Goal: Task Accomplishment & Management: Manage account settings

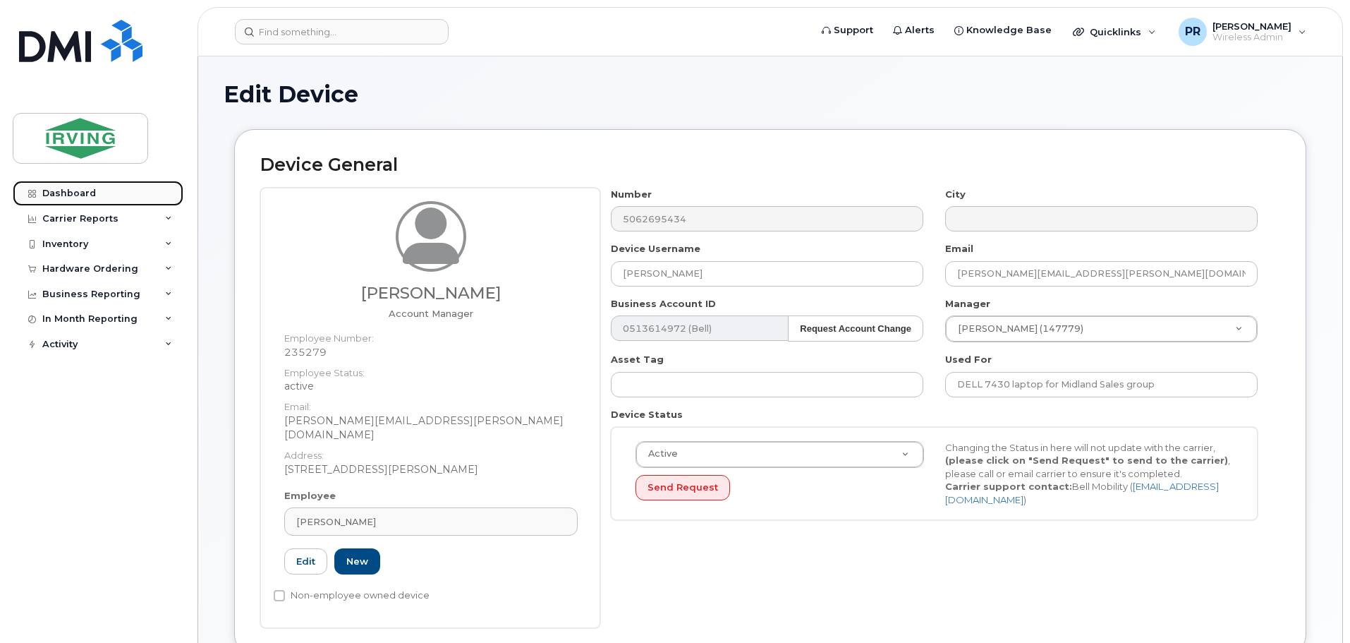
click at [80, 189] on div "Dashboard" at bounding box center [69, 193] width 54 height 11
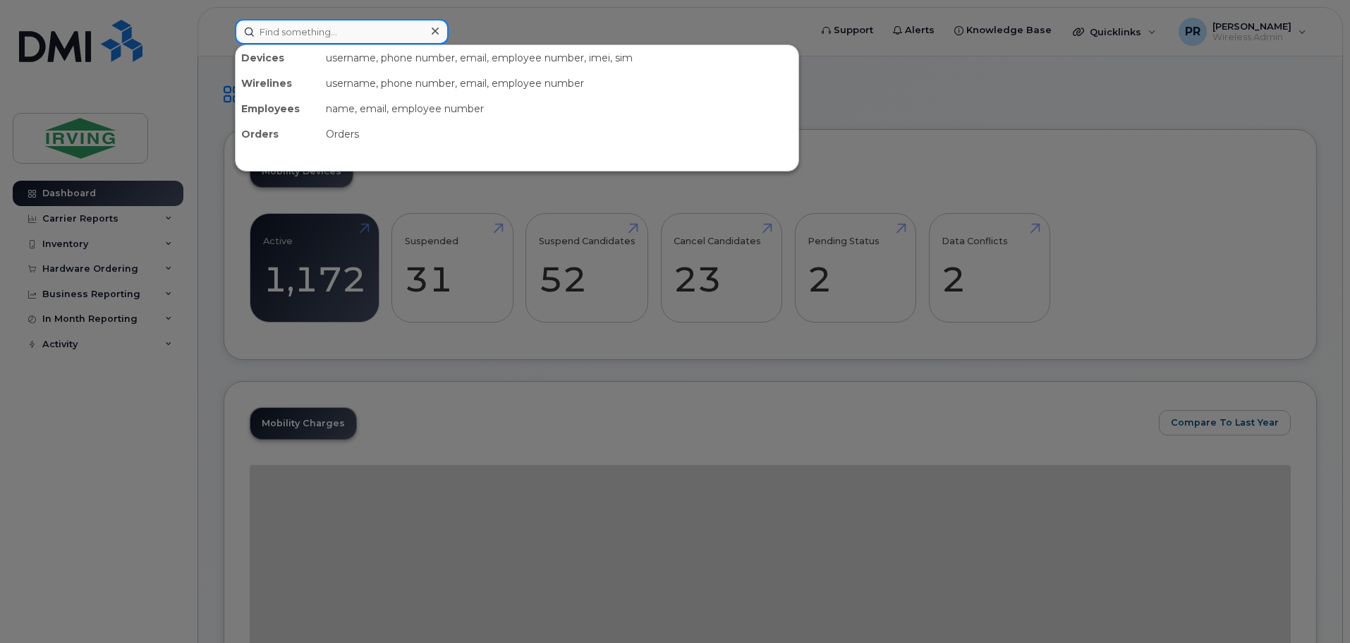
click at [285, 30] on input at bounding box center [342, 31] width 214 height 25
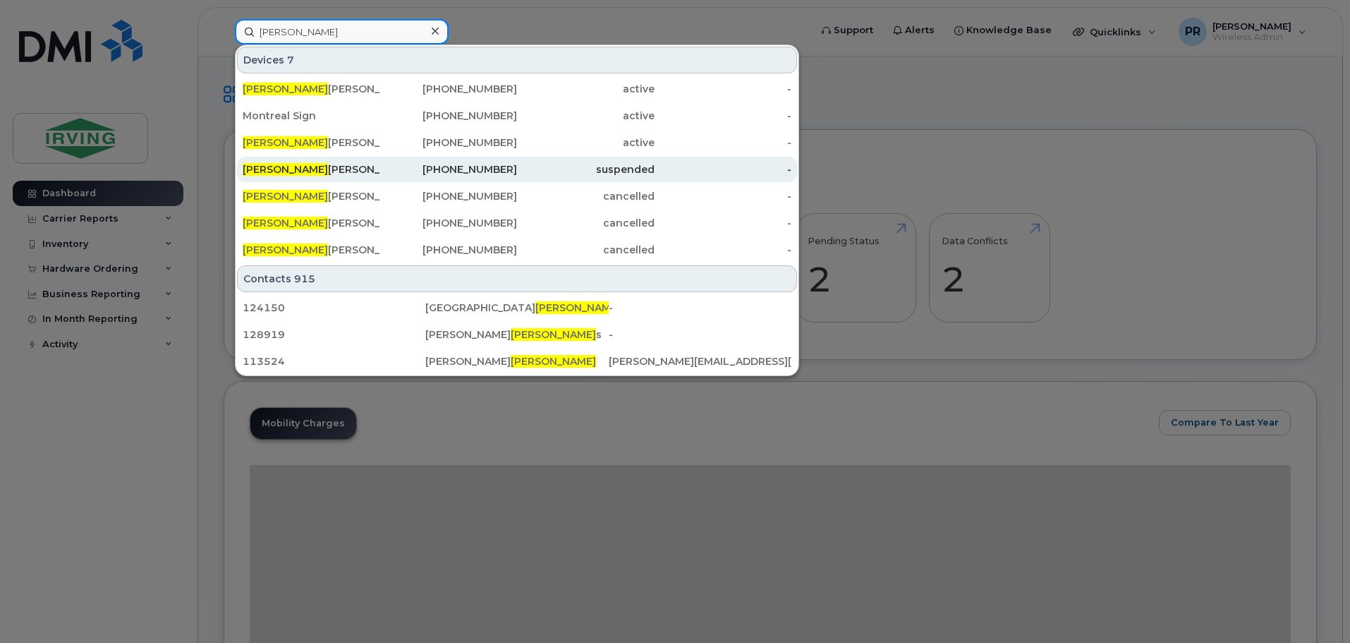
type input "matthew"
click at [312, 176] on div "Matthew Doucette Frazee" at bounding box center [312, 169] width 138 height 14
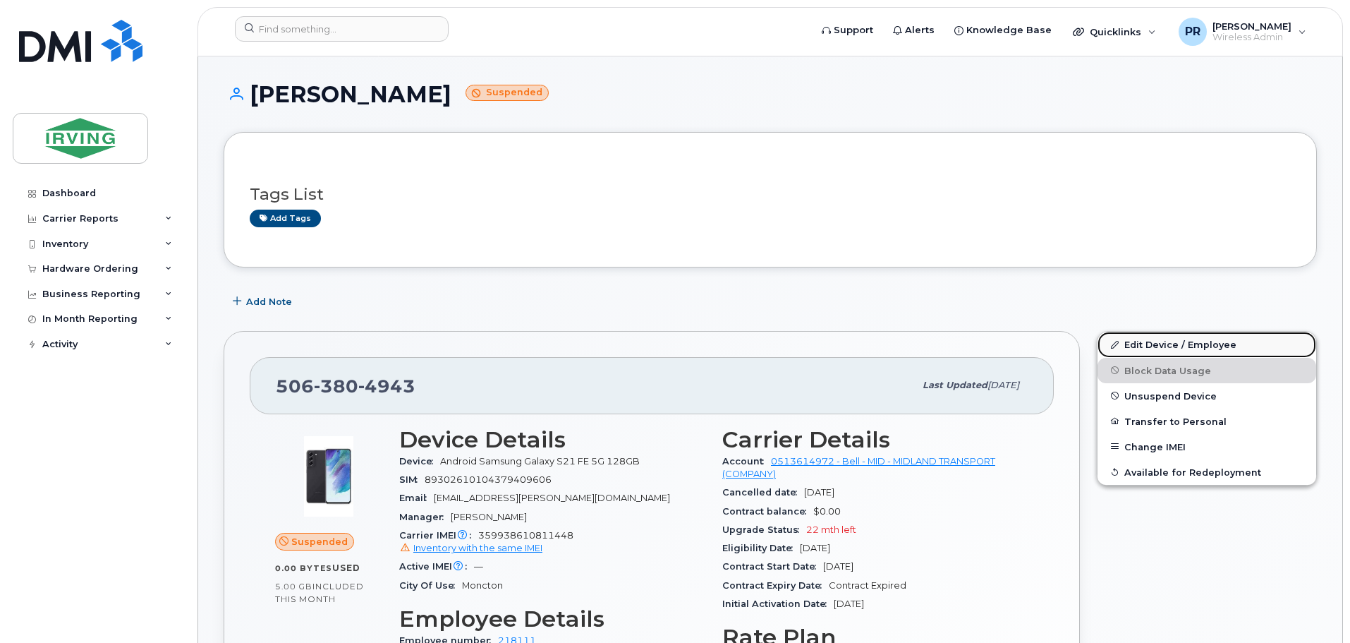
click at [1142, 349] on link "Edit Device / Employee" at bounding box center [1206, 344] width 219 height 25
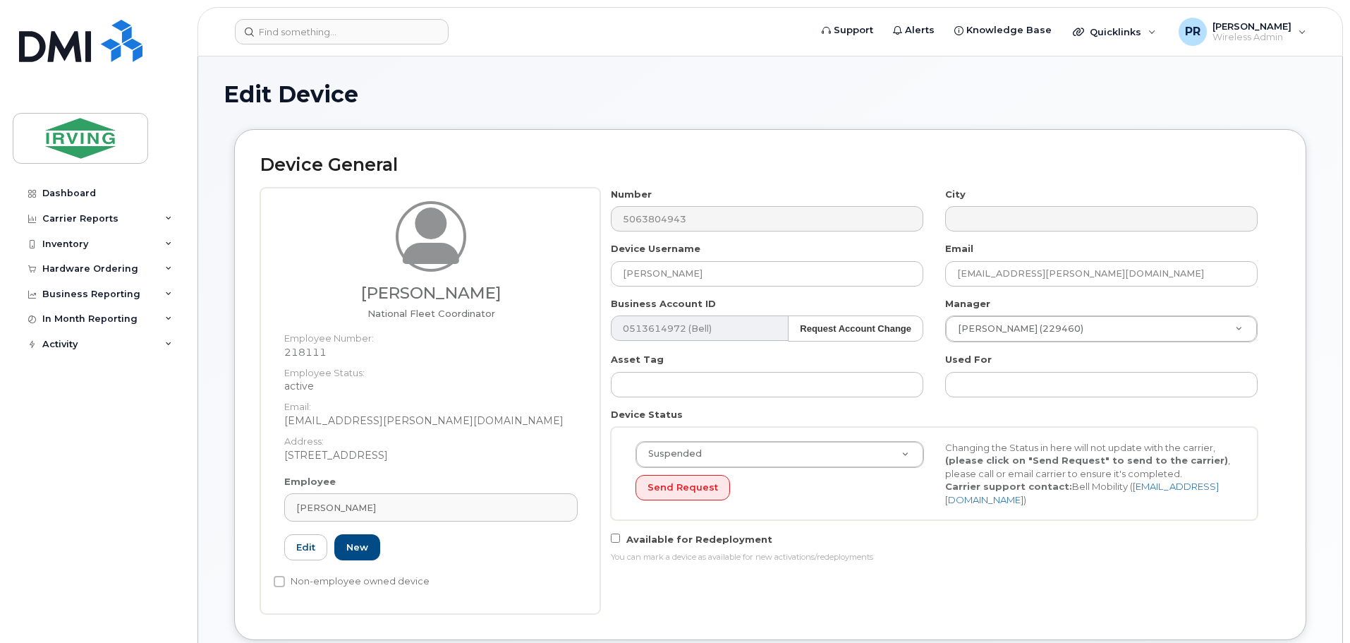
drag, startPoint x: 437, startPoint y: 509, endPoint x: 282, endPoint y: 507, distance: 154.5
click at [282, 507] on div "Employee [PERSON_NAME] Type first three symbols or more 218111 Edit New" at bounding box center [431, 524] width 315 height 98
click at [310, 509] on span "[PERSON_NAME]" at bounding box center [336, 507] width 80 height 13
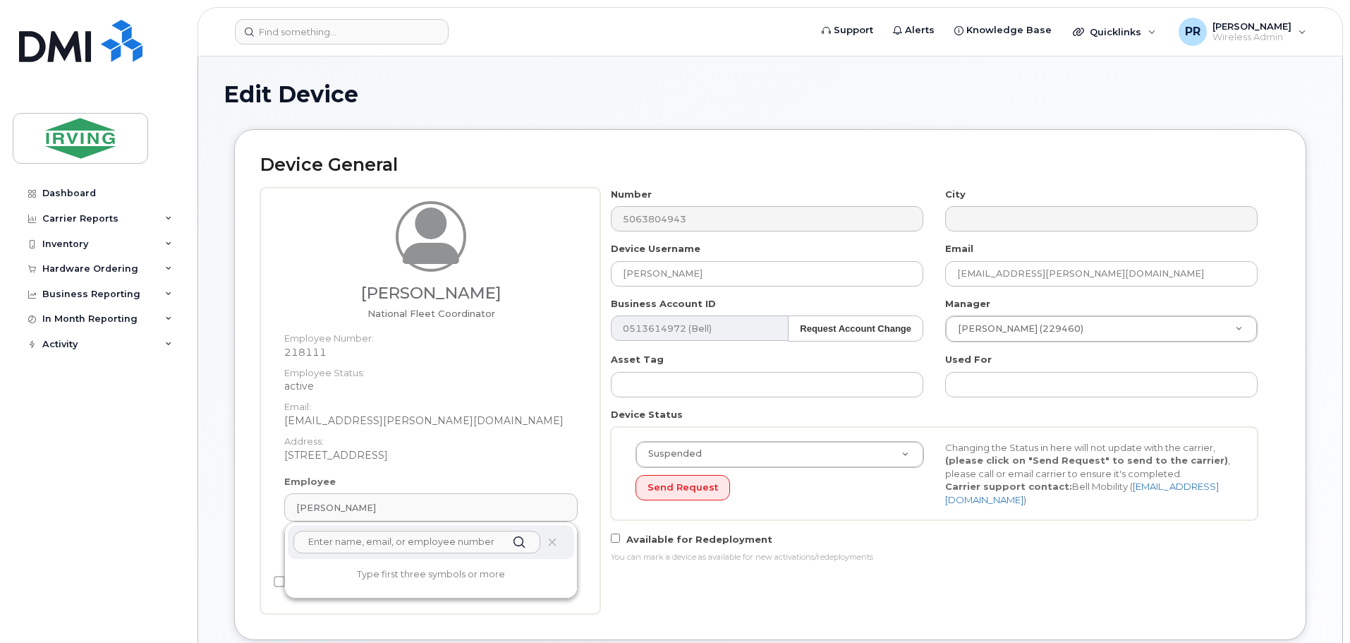
click at [389, 545] on input "text" at bounding box center [416, 541] width 247 height 23
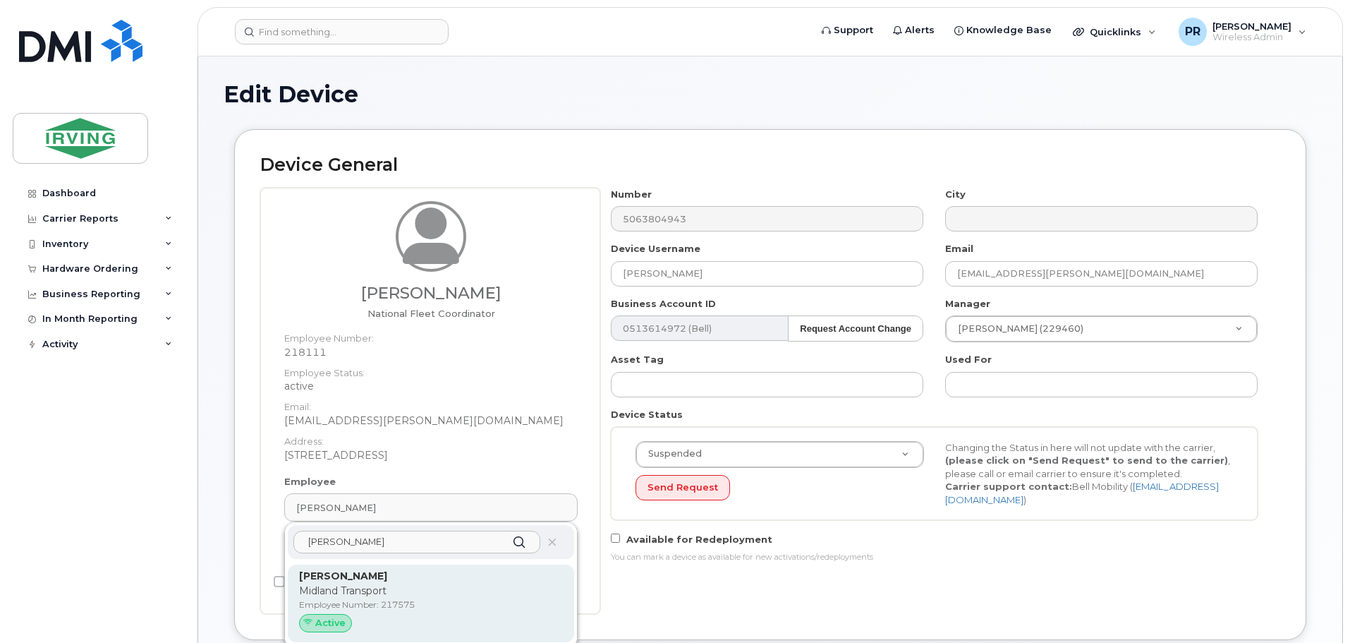
type input "[PERSON_NAME]"
click at [355, 592] on p "Midland Transport" at bounding box center [431, 590] width 264 height 15
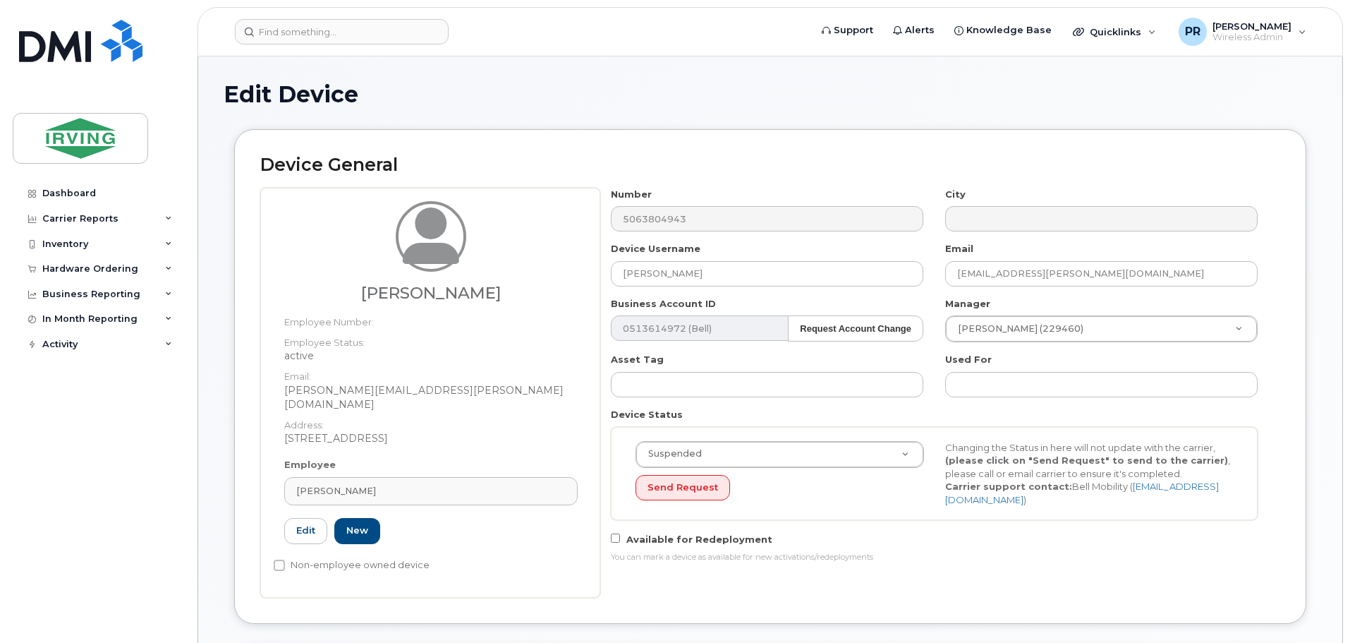
type input "217575"
drag, startPoint x: 757, startPoint y: 276, endPoint x: 536, endPoint y: 270, distance: 220.9
click at [536, 270] on div "[PERSON_NAME] Employee Number: Employee Status: active Email: [PERSON_NAME][EMA…" at bounding box center [770, 393] width 1020 height 410
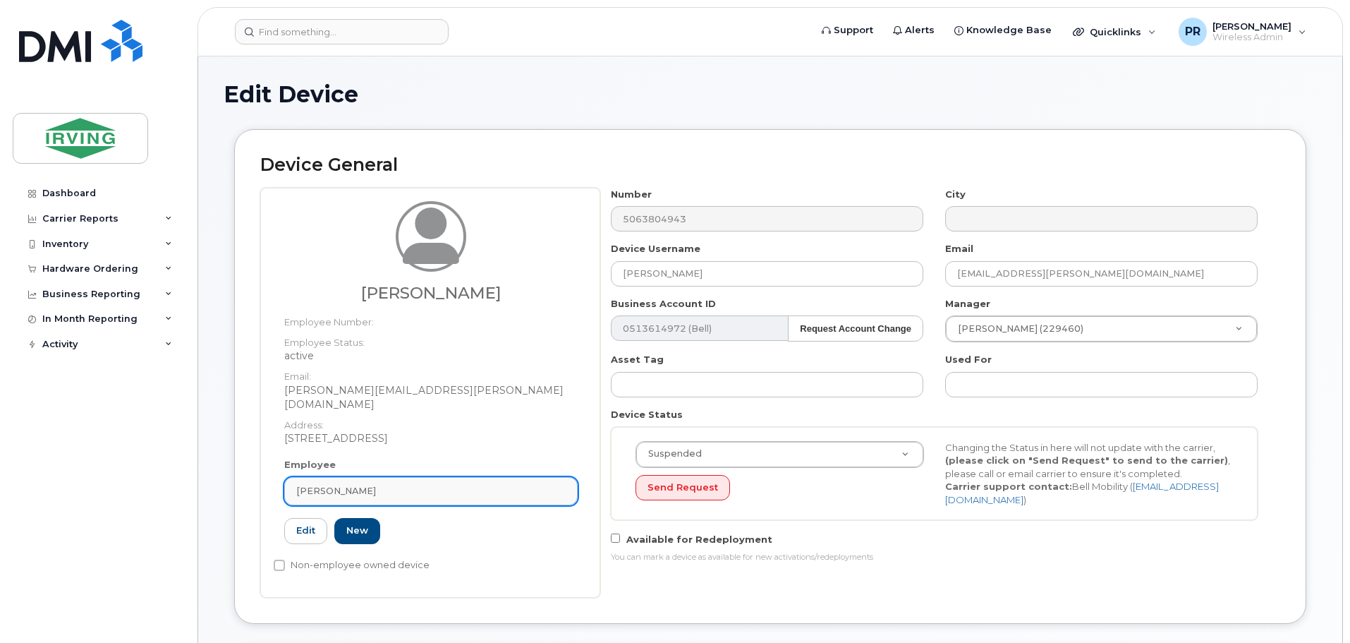
click at [376, 484] on div "[PERSON_NAME]" at bounding box center [430, 490] width 269 height 13
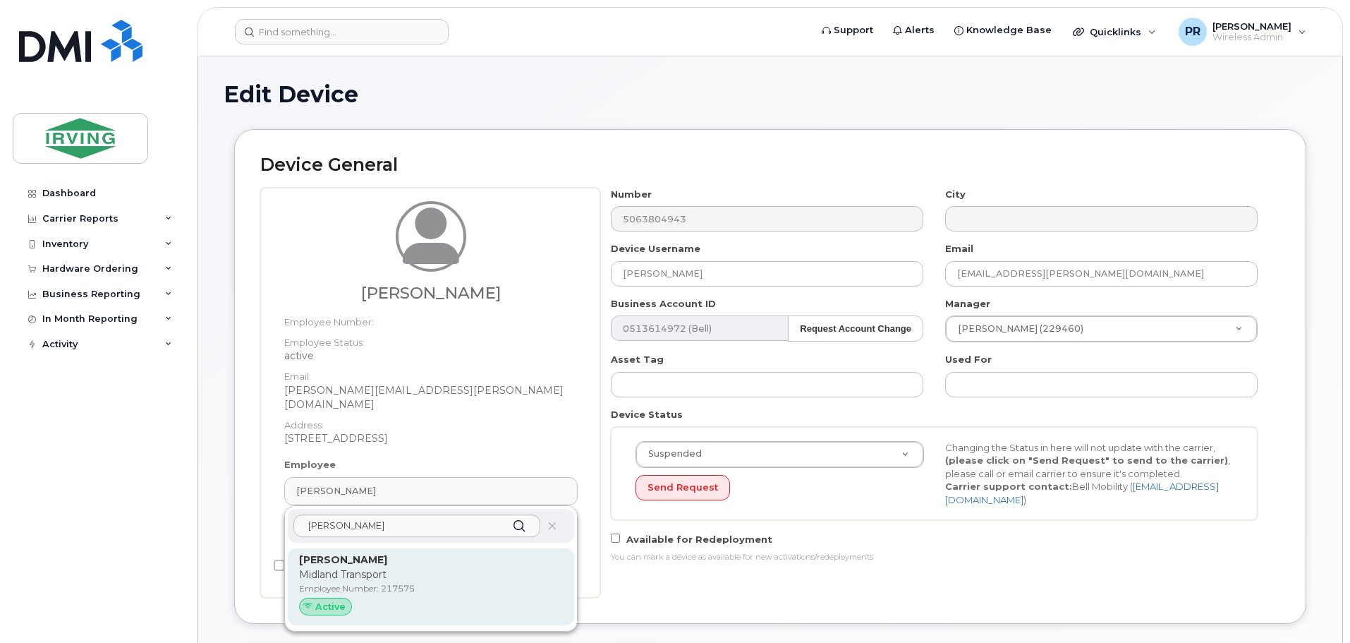
click at [359, 553] on strong "[PERSON_NAME]" at bounding box center [343, 559] width 88 height 13
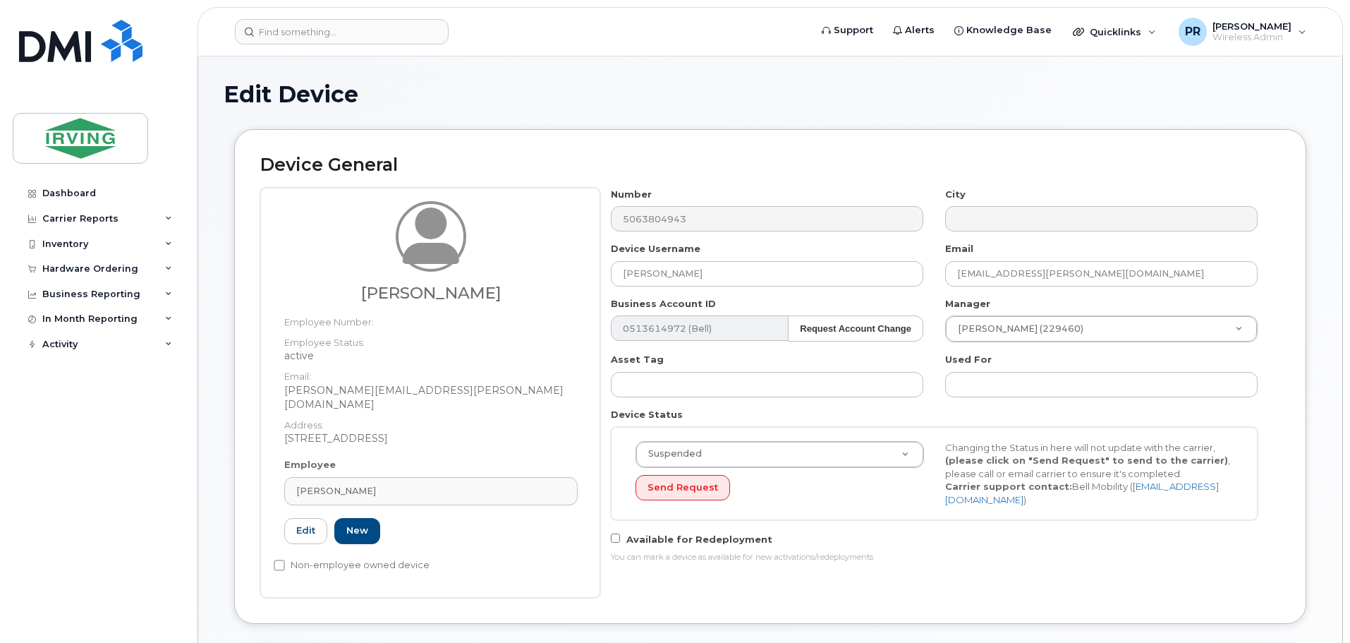
type input "[PERSON_NAME]"
type input "[PERSON_NAME][EMAIL_ADDRESS][PERSON_NAME][DOMAIN_NAME]"
drag, startPoint x: 702, startPoint y: 275, endPoint x: 561, endPoint y: 276, distance: 141.1
click at [566, 276] on div "[PERSON_NAME] Employee Number: Employee Status: active Email: [PERSON_NAME][EMA…" at bounding box center [770, 393] width 1020 height 410
paste input "[PERSON_NAME]"
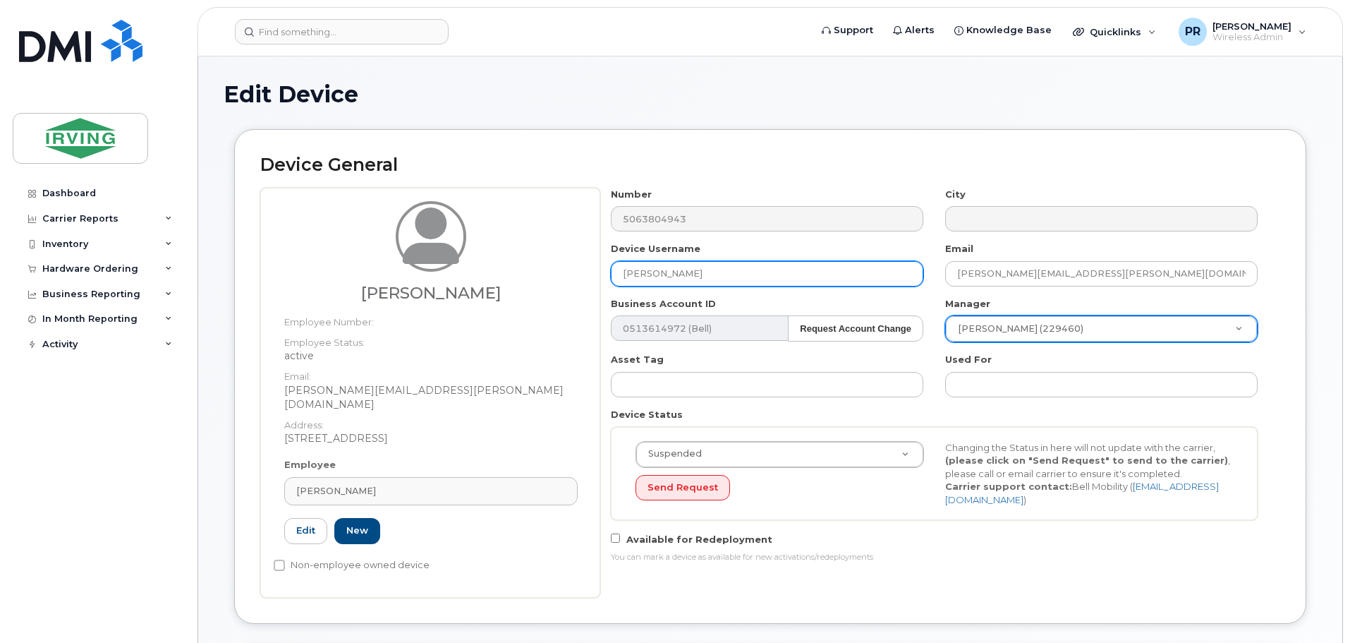
type input "[PERSON_NAME]"
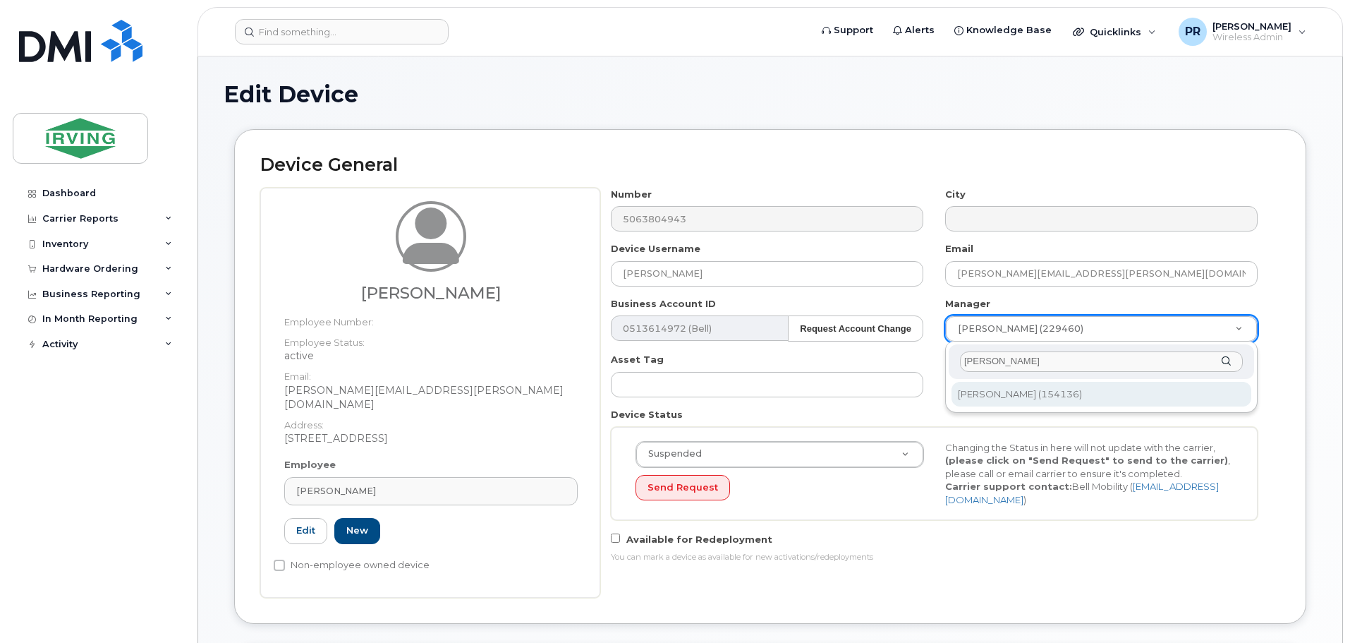
type input "[PERSON_NAME]"
type input "1480821"
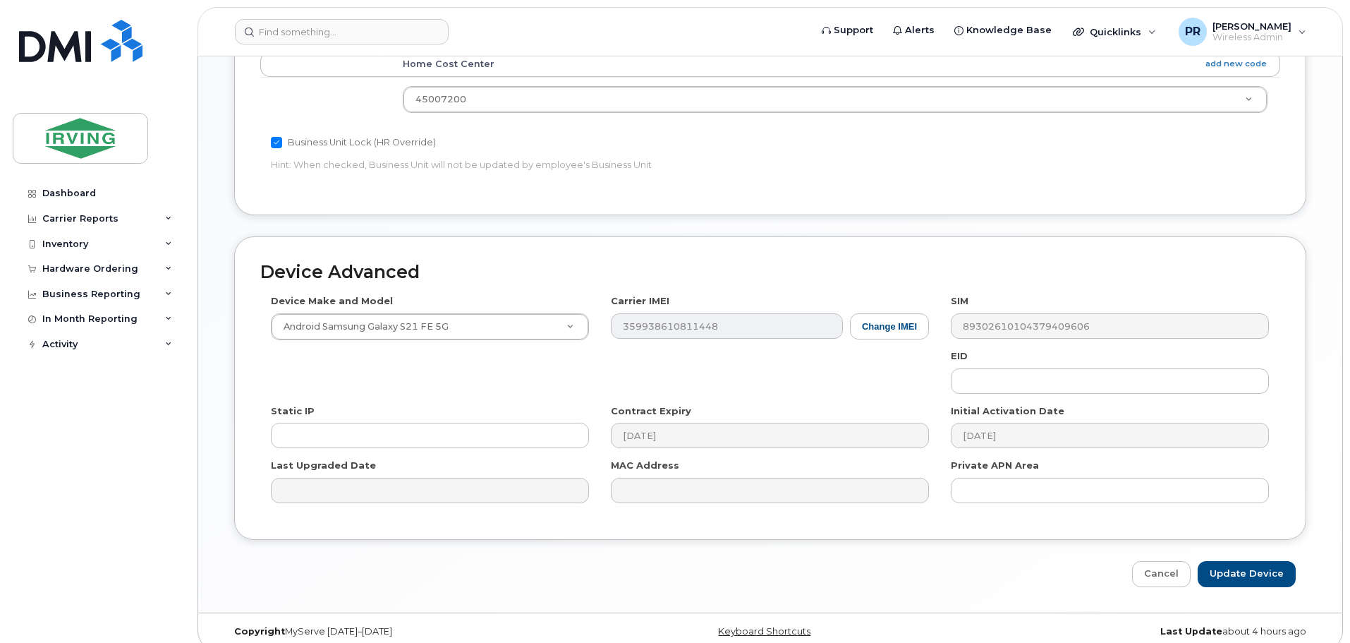
scroll to position [652, 0]
click at [1230, 560] on input "Update Device" at bounding box center [1247, 573] width 98 height 26
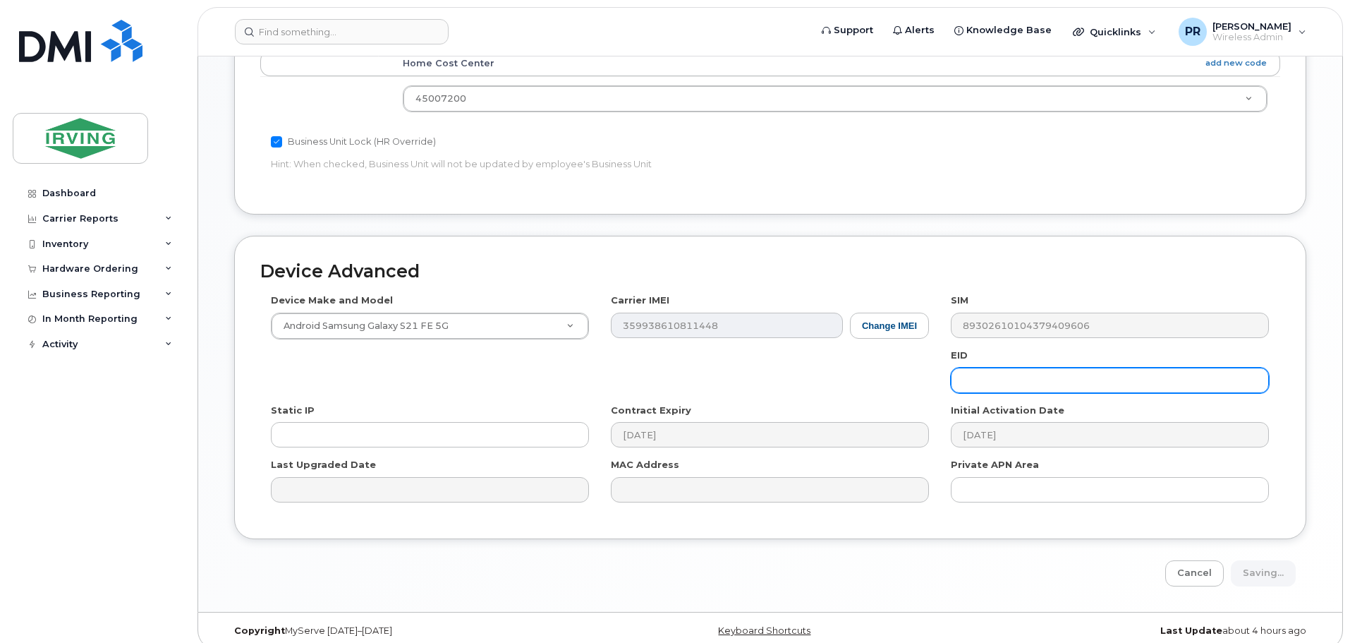
type input "Saving..."
